Goal: Use online tool/utility: Use online tool/utility

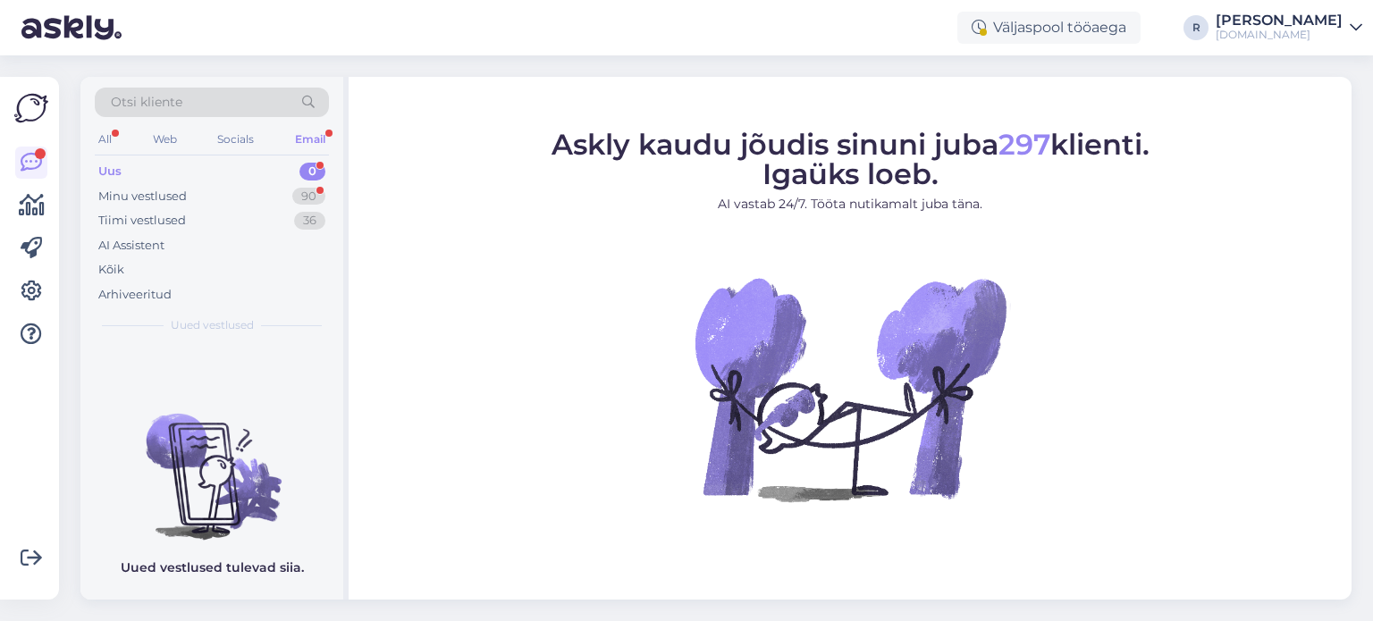
click at [302, 134] on div "Email" at bounding box center [310, 139] width 38 height 23
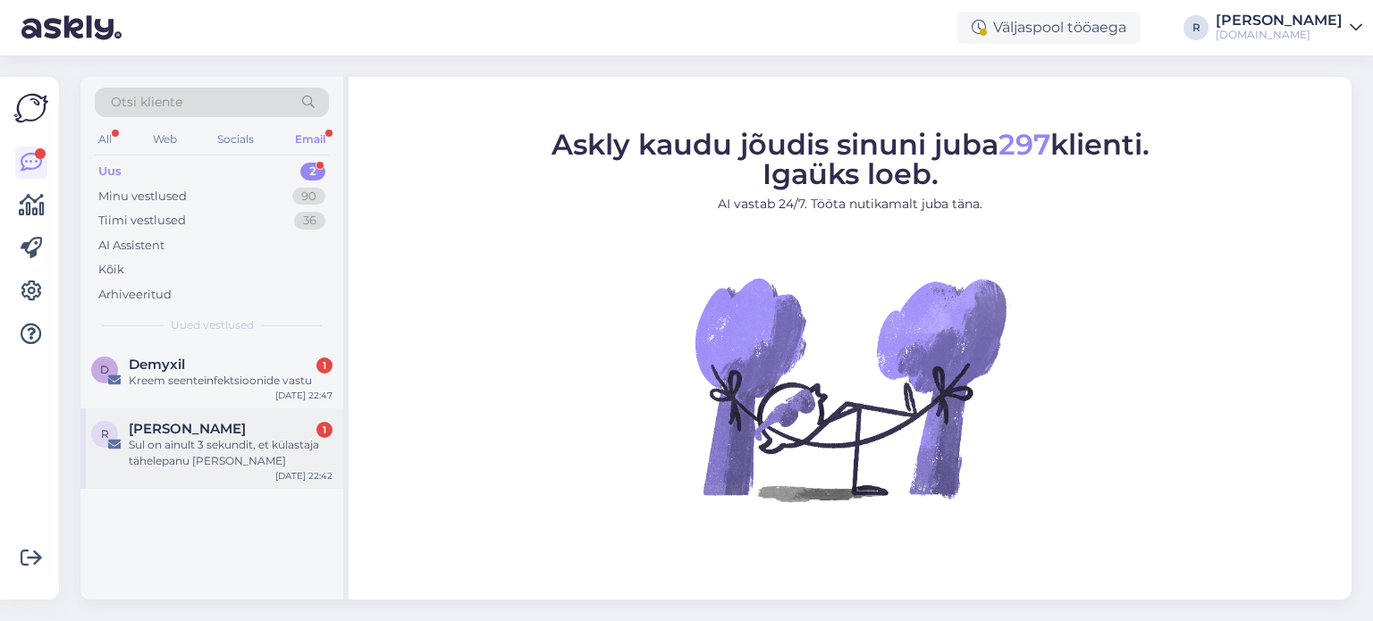
click at [169, 447] on div "Sul on ainult 3 sekundit, et külastaja tähelepanu [PERSON_NAME]" at bounding box center [231, 453] width 204 height 32
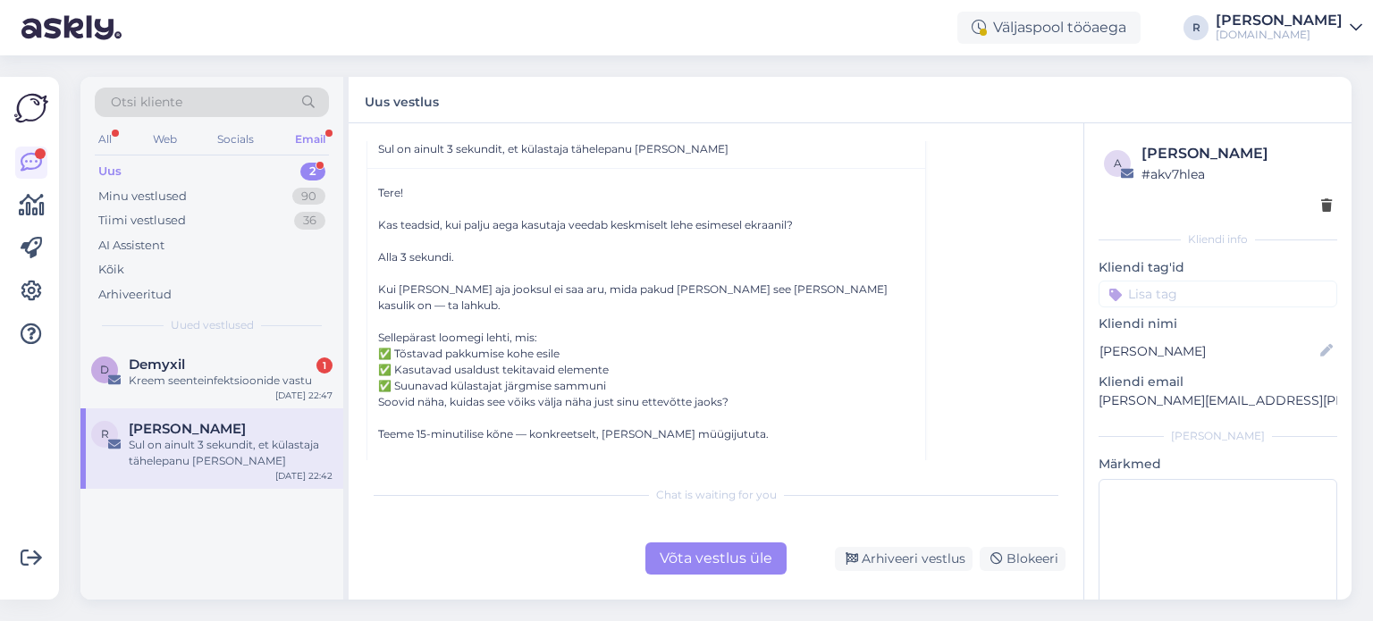
scroll to position [111, 0]
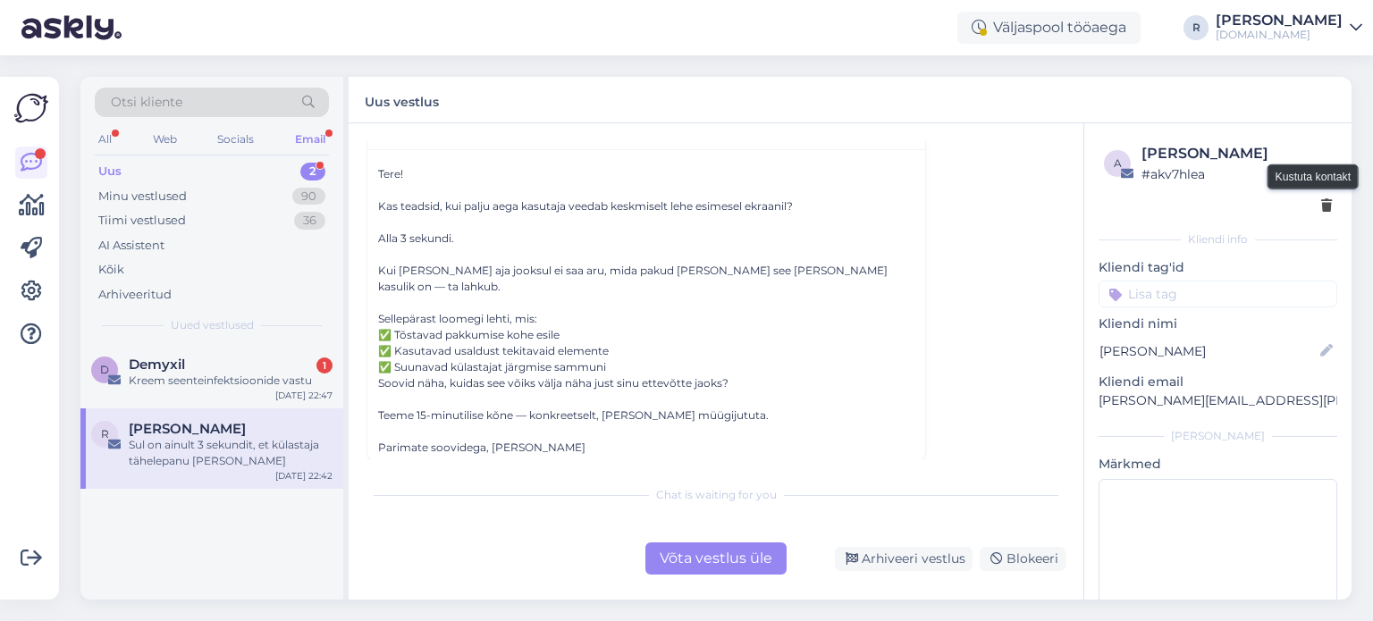
click at [1321, 205] on icon at bounding box center [1326, 206] width 11 height 13
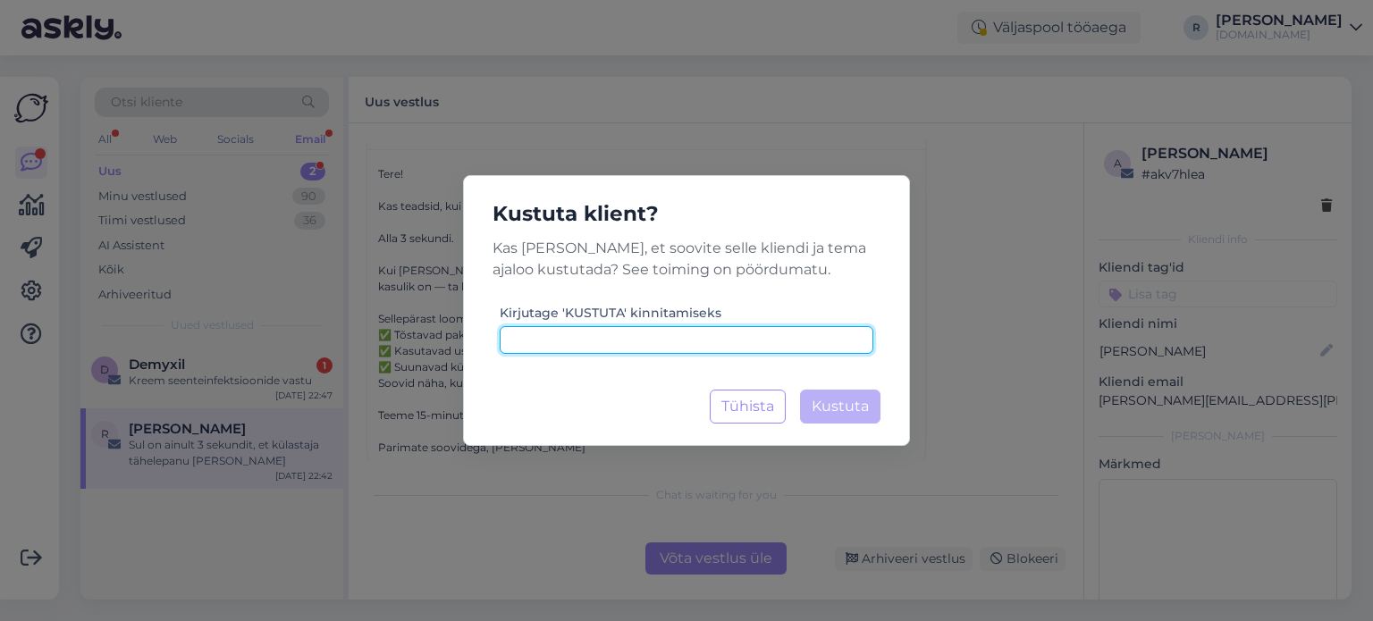
click at [662, 342] on input at bounding box center [687, 340] width 374 height 28
type input "kustuta"
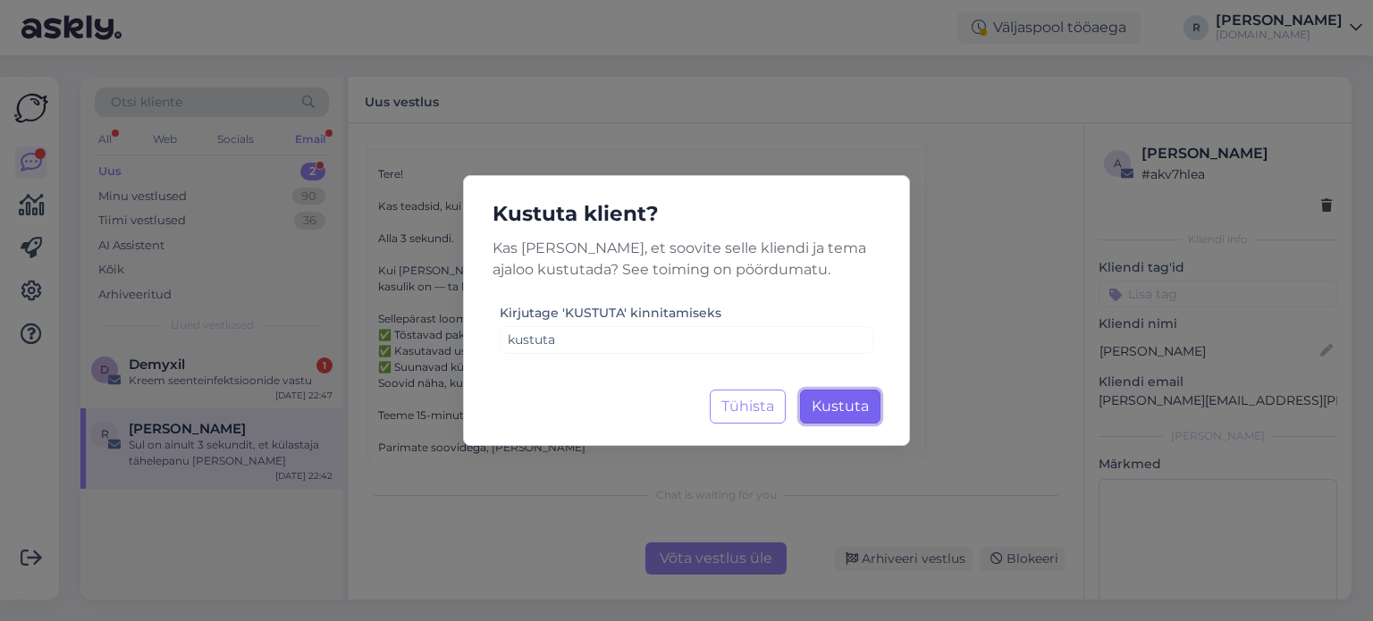
click at [830, 399] on span "Kustuta" at bounding box center [840, 406] width 57 height 17
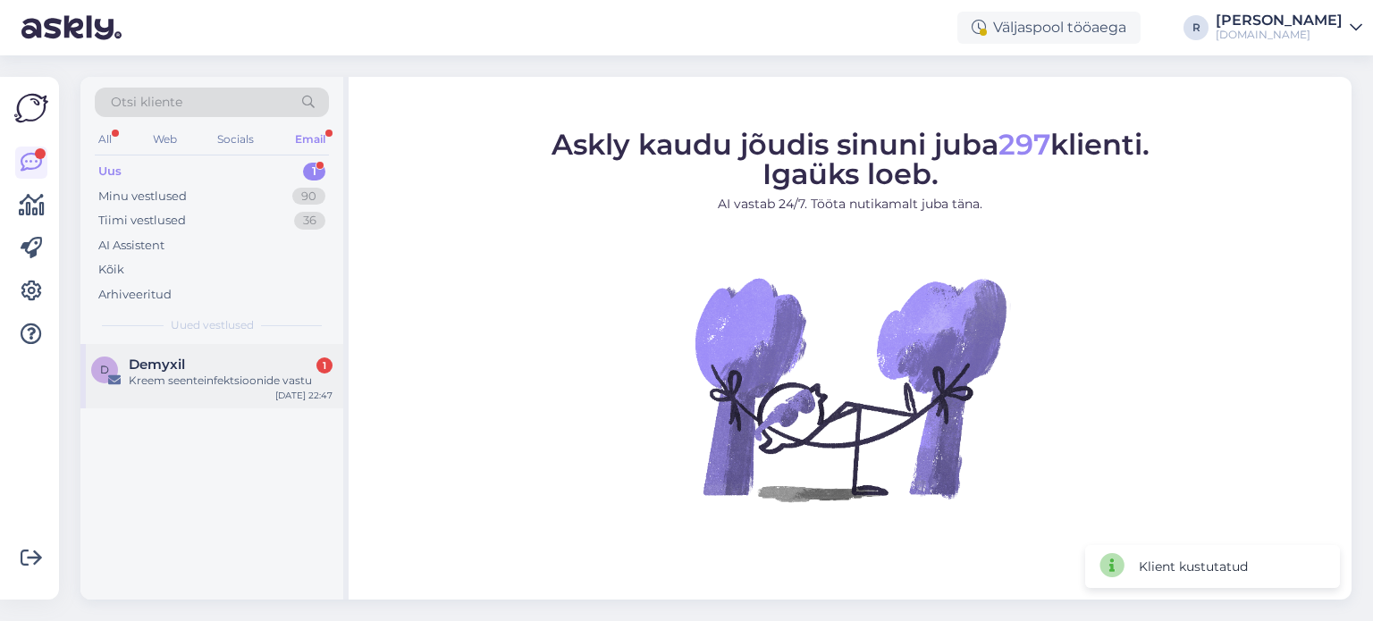
click at [169, 357] on span "Demyxil" at bounding box center [157, 365] width 56 height 16
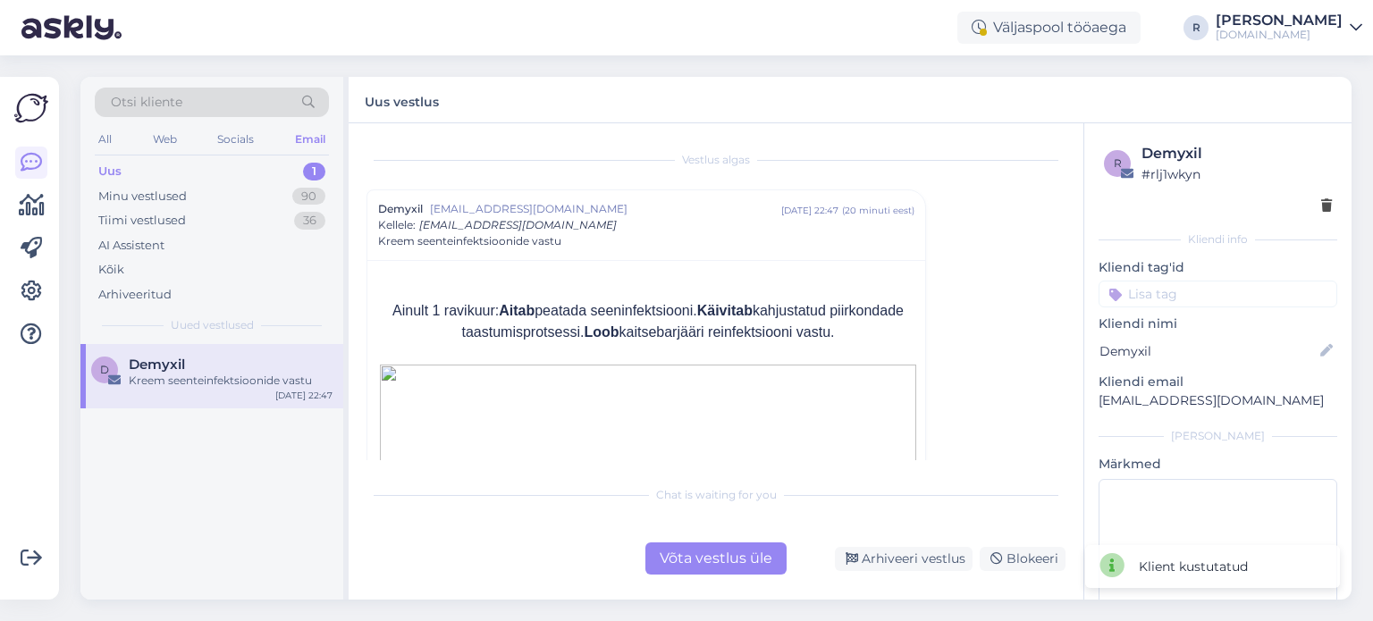
click at [1266, 281] on input at bounding box center [1218, 294] width 239 height 27
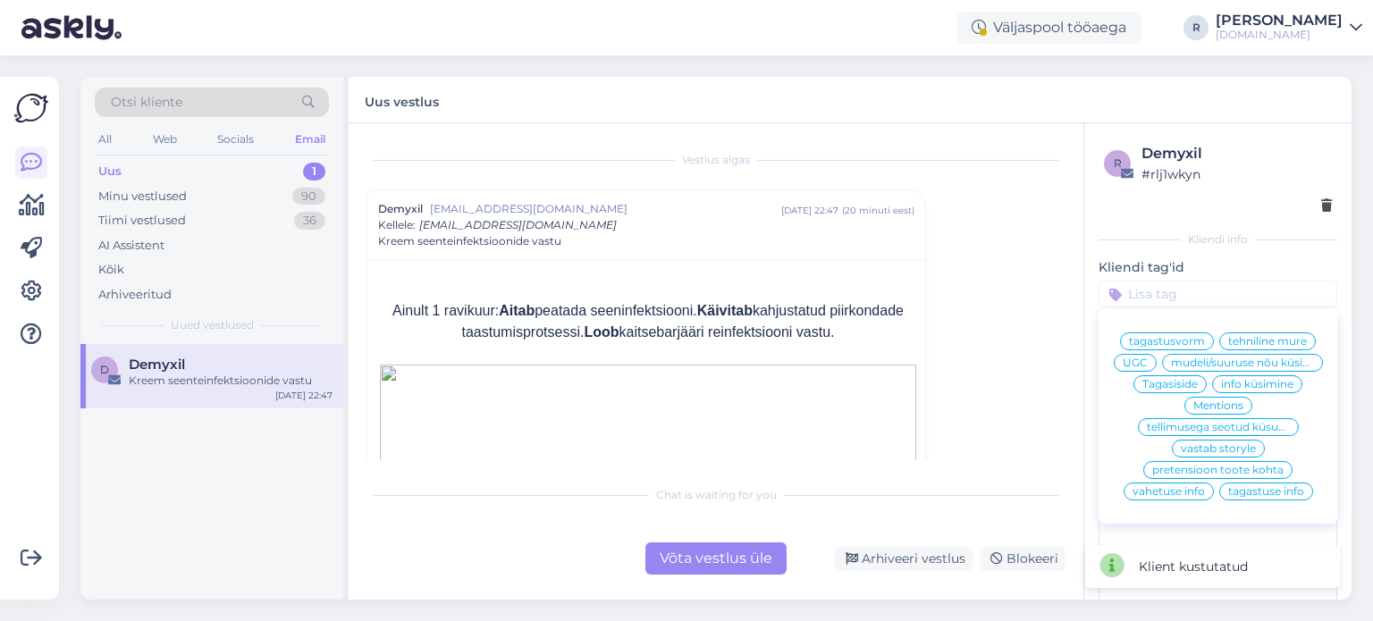
paste input "kustuta"
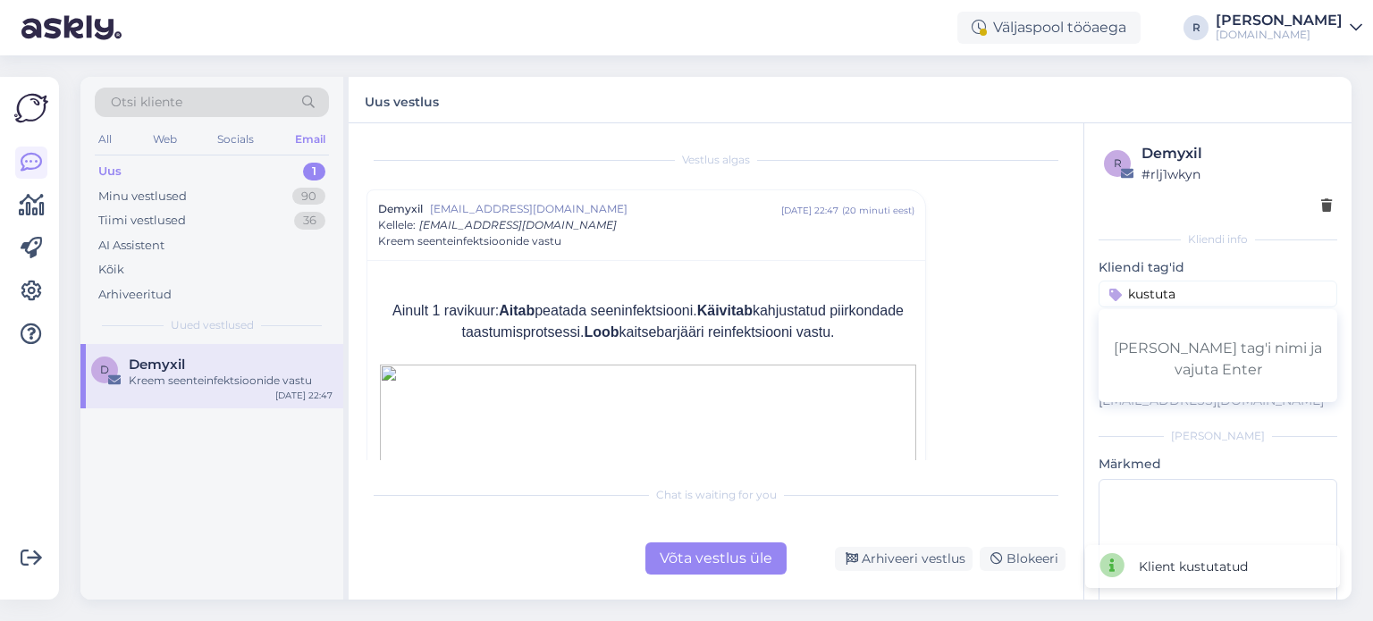
type input "kustuta"
click at [1321, 208] on icon at bounding box center [1326, 206] width 11 height 13
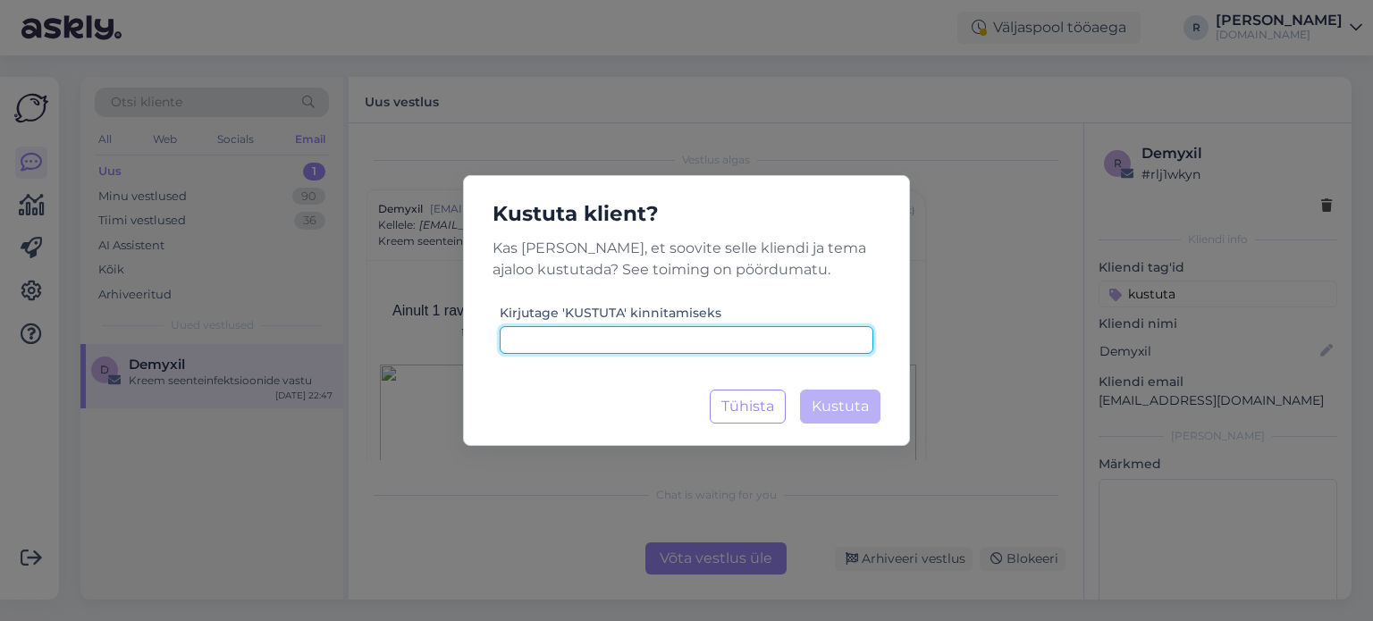
click at [678, 351] on input at bounding box center [687, 340] width 374 height 28
paste input "kustuta"
type input "kustuta"
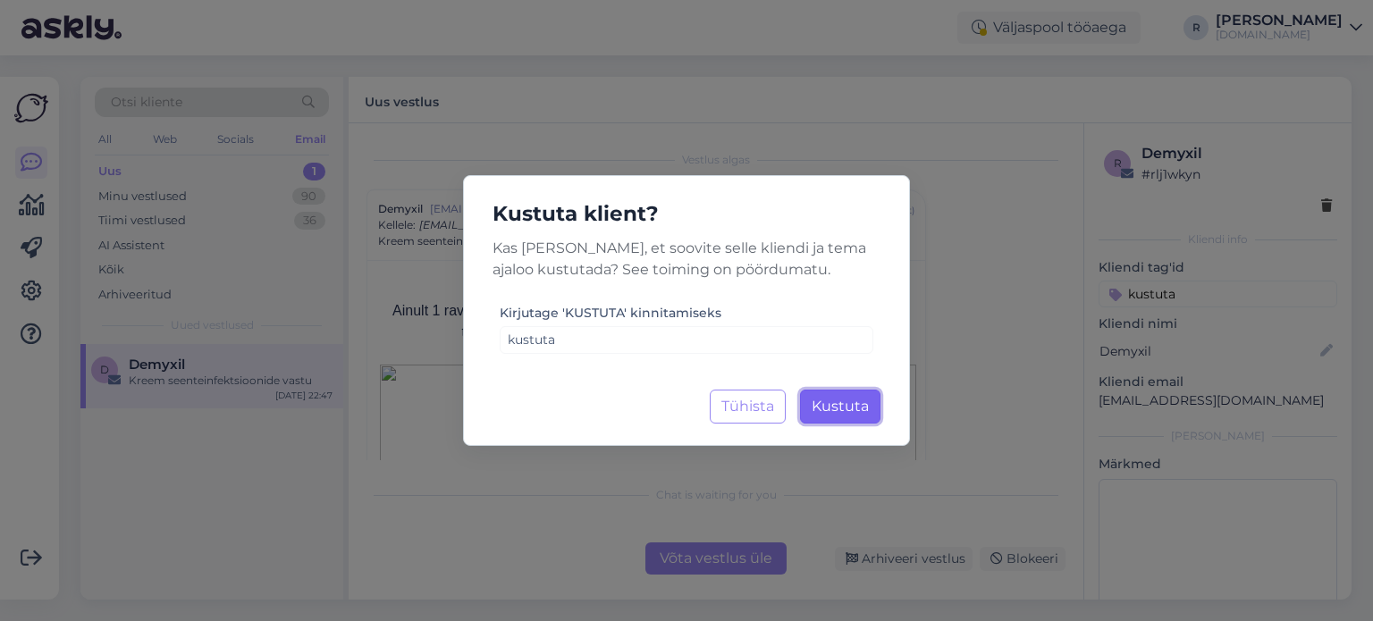
click at [872, 412] on button "Kustuta Laadimine..." at bounding box center [840, 407] width 80 height 34
